Goal: Information Seeking & Learning: Learn about a topic

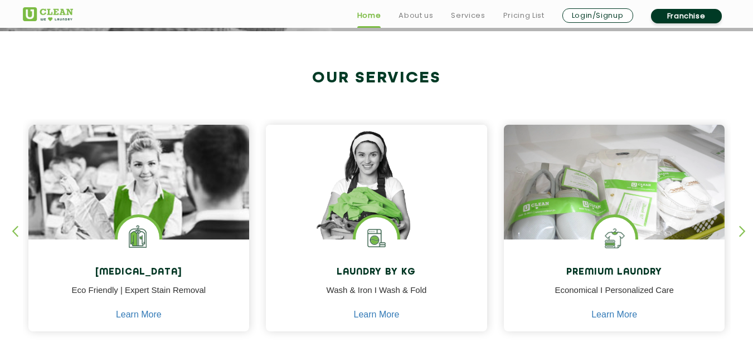
scroll to position [401, 0]
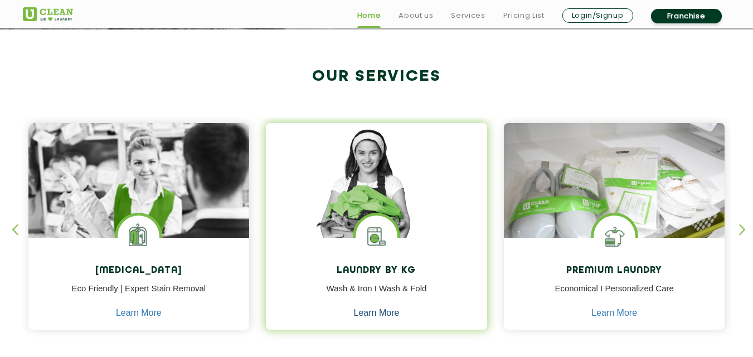
click at [376, 318] on link "Learn More" at bounding box center [377, 313] width 46 height 10
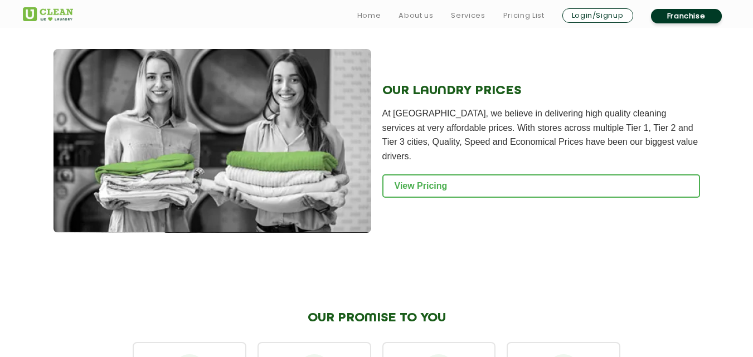
scroll to position [1501, 0]
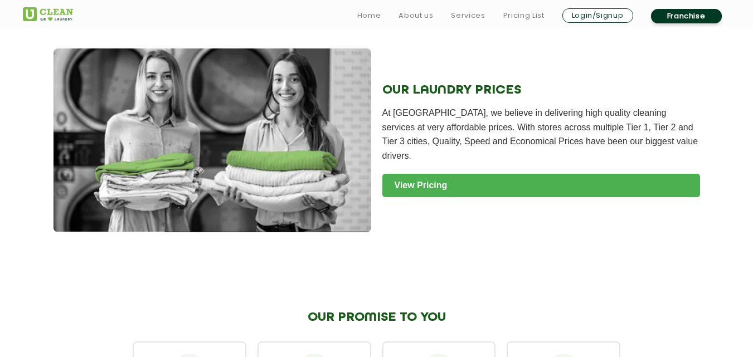
click at [450, 174] on link "View Pricing" at bounding box center [541, 185] width 318 height 23
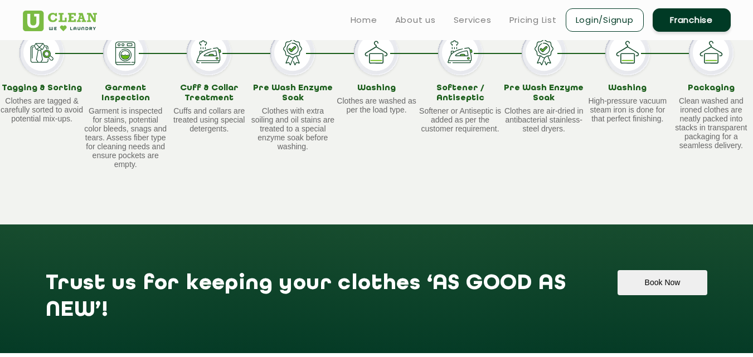
scroll to position [871, 0]
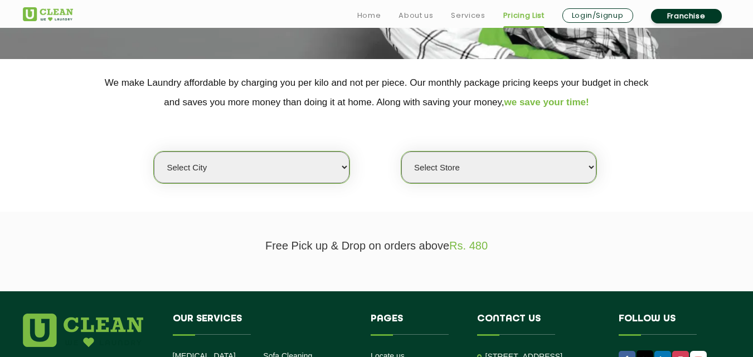
scroll to position [200, 0]
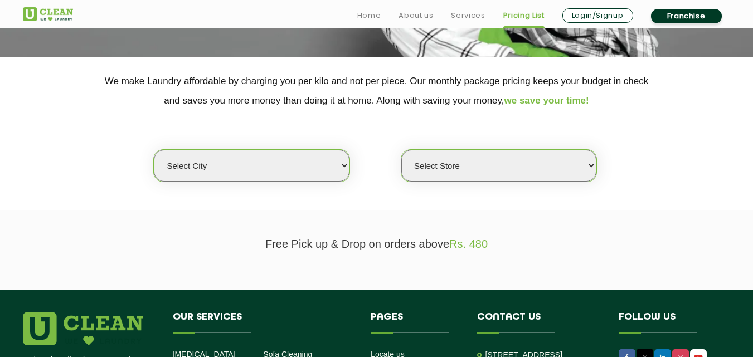
click at [269, 175] on select "Select city Aalo Abu Dhabi Agartala Agra Ahmedabad Akola Aligarh Alwar - UClean…" at bounding box center [251, 166] width 195 height 32
select select "6"
click at [154, 150] on select "Select city Aalo Abu Dhabi Agartala Agra Ahmedabad Akola Aligarh Alwar - UClean…" at bounding box center [251, 166] width 195 height 32
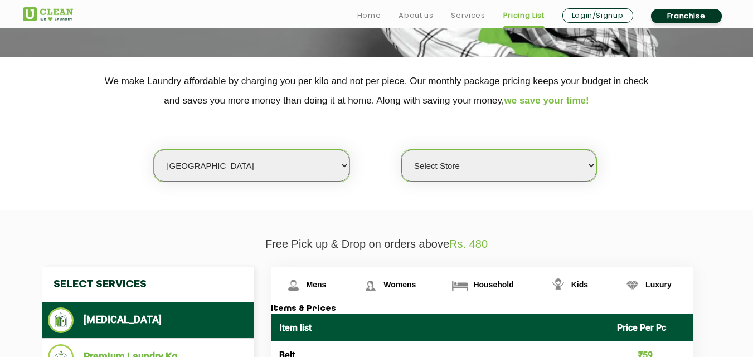
click at [463, 164] on select "Select Store UClean Bhartiya city UClean Hunasamaranahalli UClean KR Puram Beng…" at bounding box center [498, 166] width 195 height 32
click at [691, 147] on div "Select city Aalo Abu Dhabi Agartala Agra Ahmedabad Akola Aligarh Alwar - UClean…" at bounding box center [376, 146] width 725 height 72
click at [433, 174] on select "Select Store UClean Bhartiya city UClean Hunasamaranahalli UClean KR Puram Beng…" at bounding box center [498, 166] width 195 height 32
click at [469, 159] on select "Select Store UClean Bhartiya city UClean Hunasamaranahalli UClean KR Puram Beng…" at bounding box center [498, 166] width 195 height 32
select select "220"
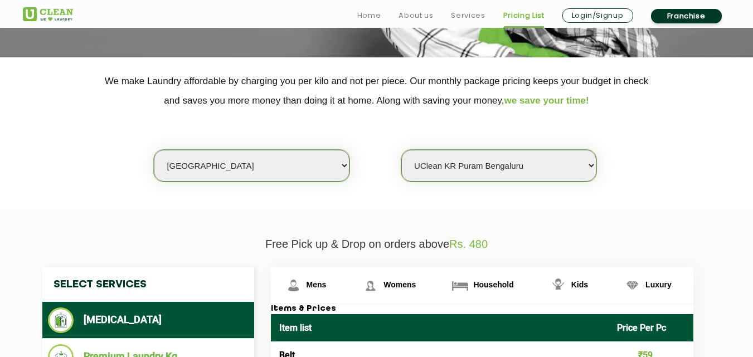
click at [401, 150] on select "Select Store UClean Bhartiya city UClean Hunasamaranahalli UClean KR Puram Beng…" at bounding box center [498, 166] width 195 height 32
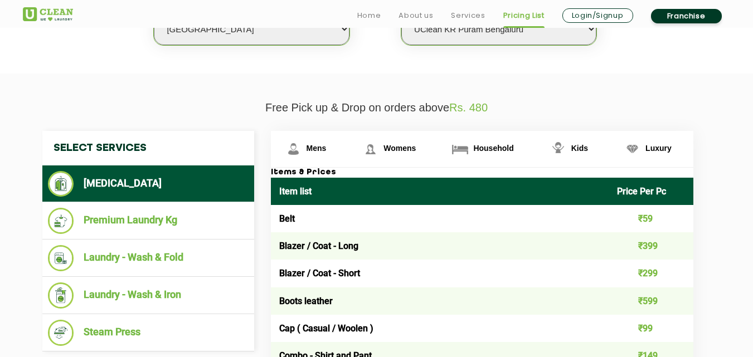
scroll to position [338, 0]
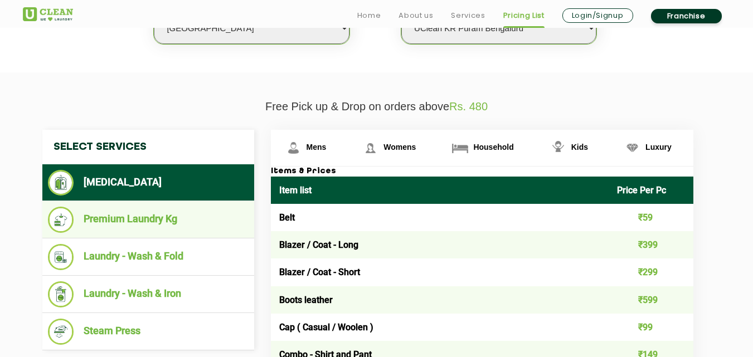
click at [201, 226] on li "Premium Laundry Kg" at bounding box center [148, 220] width 201 height 26
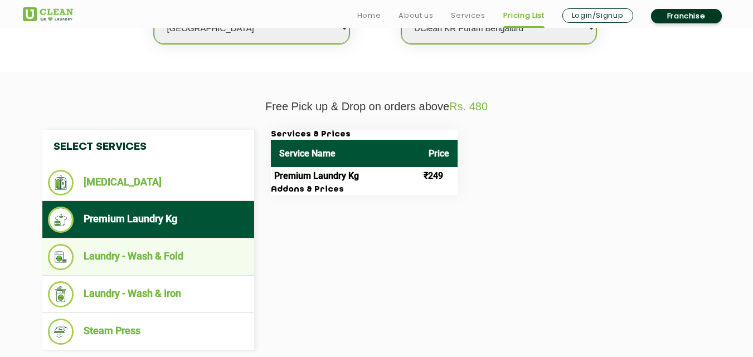
click at [196, 239] on ul "Laundry - Wash & Fold" at bounding box center [148, 257] width 212 height 37
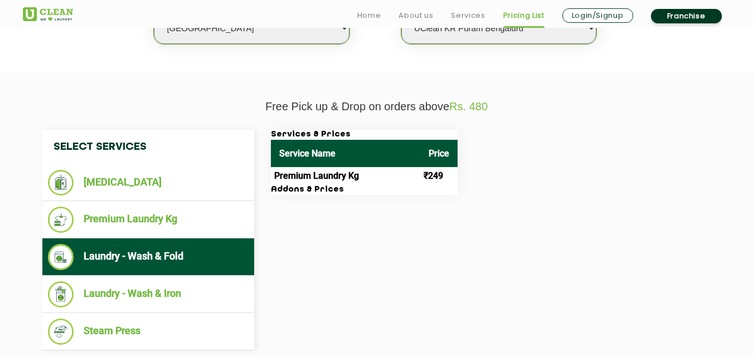
click at [161, 259] on li "Laundry - Wash & Fold" at bounding box center [148, 257] width 201 height 26
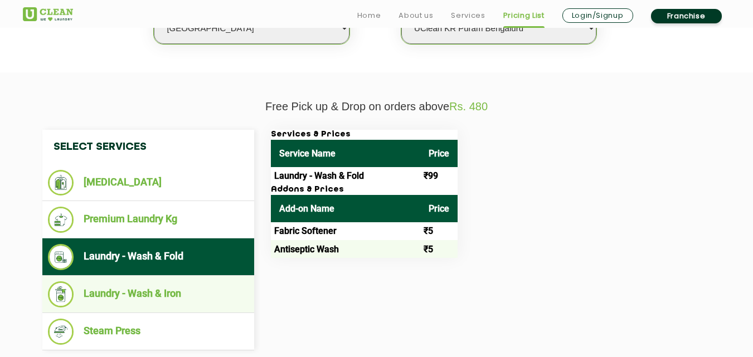
click at [166, 291] on li "Laundry - Wash & Iron" at bounding box center [148, 295] width 201 height 26
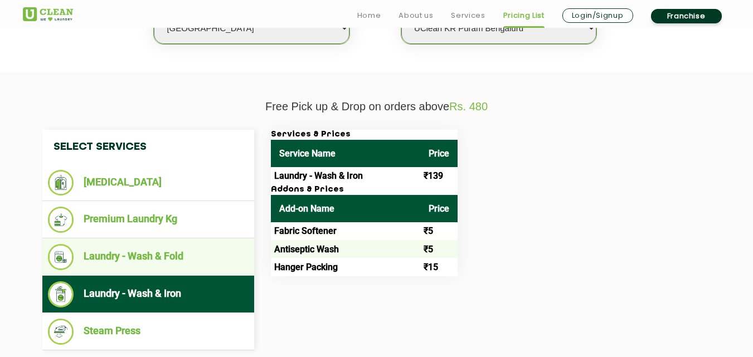
click at [163, 254] on li "Laundry - Wash & Fold" at bounding box center [148, 257] width 201 height 26
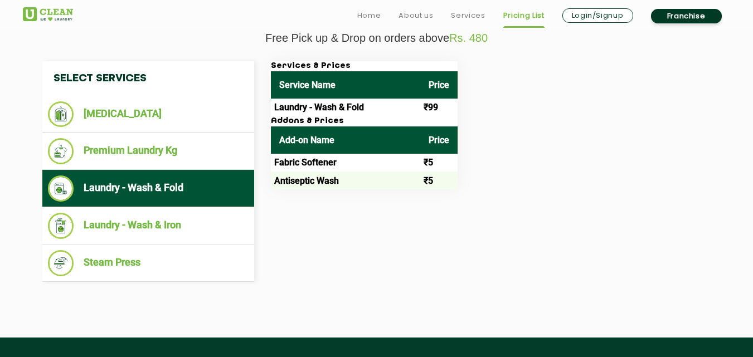
scroll to position [407, 0]
